Goal: Check status: Check status

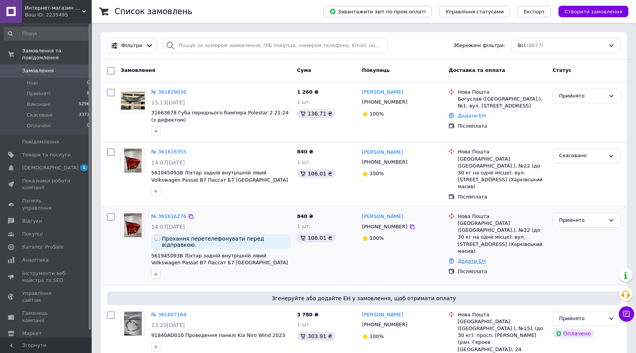
click at [470, 258] on link "Додати ЕН" at bounding box center [472, 261] width 28 height 6
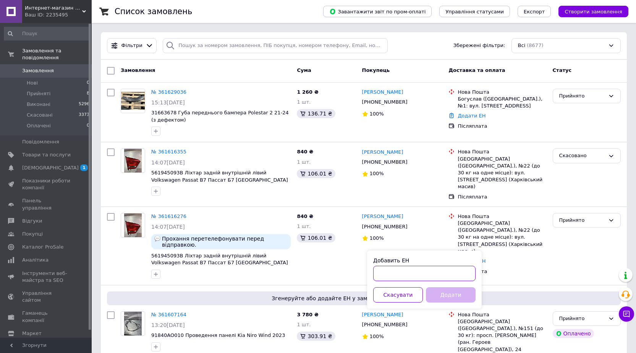
click at [416, 266] on input "Добавить ЕН" at bounding box center [424, 273] width 102 height 15
type input "59001453628120"
click at [447, 297] on button "Додати" at bounding box center [451, 294] width 50 height 15
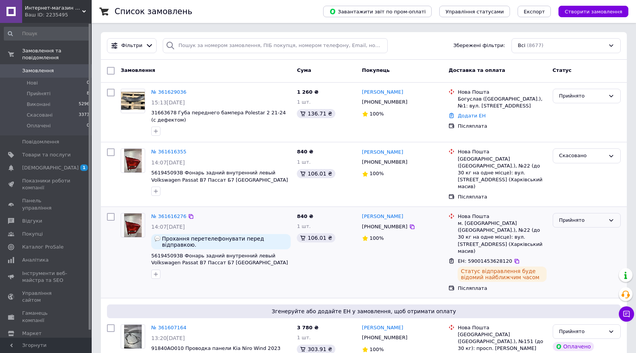
click at [580, 216] on div "Прийнято" at bounding box center [582, 220] width 46 height 8
click at [575, 230] on li "Виконано" at bounding box center [586, 236] width 67 height 14
click at [50, 90] on li "Прийняті 8" at bounding box center [47, 93] width 94 height 11
